Goal: Task Accomplishment & Management: Manage account settings

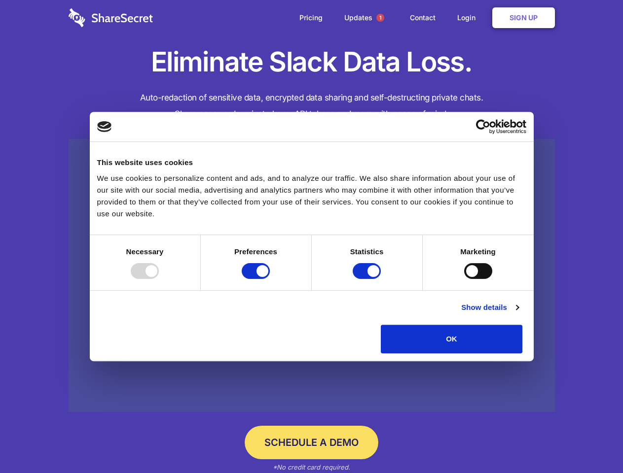
click at [159, 279] on div at bounding box center [145, 271] width 28 height 16
click at [270, 279] on input "Preferences" at bounding box center [256, 271] width 28 height 16
checkbox input "false"
click at [368, 279] on input "Statistics" at bounding box center [367, 271] width 28 height 16
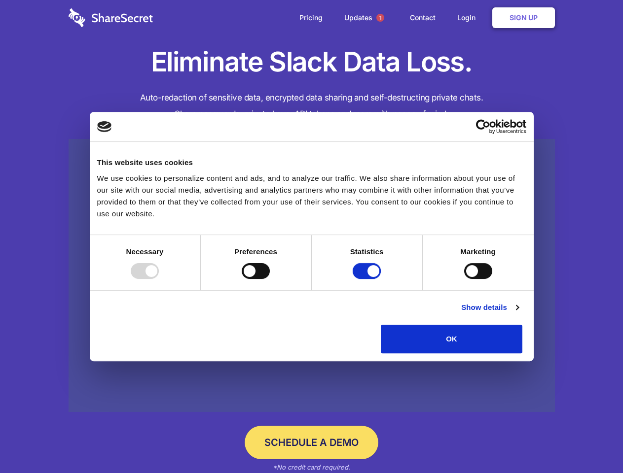
checkbox input "false"
click at [464, 279] on input "Marketing" at bounding box center [478, 271] width 28 height 16
checkbox input "true"
click at [518, 314] on link "Show details" at bounding box center [489, 308] width 57 height 12
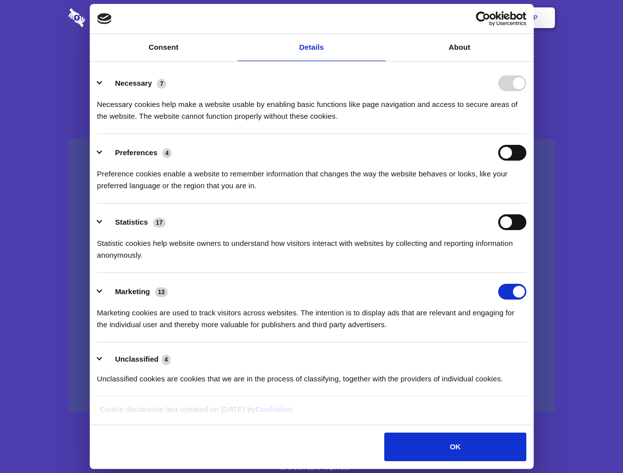
click at [526, 134] on li "Necessary 7 Necessary cookies help make a website usable by enabling basic func…" at bounding box center [311, 100] width 429 height 70
